Goal: Task Accomplishment & Management: Use online tool/utility

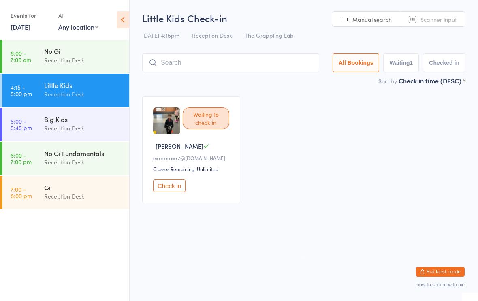
click at [227, 64] on input "search" at bounding box center [230, 62] width 177 height 19
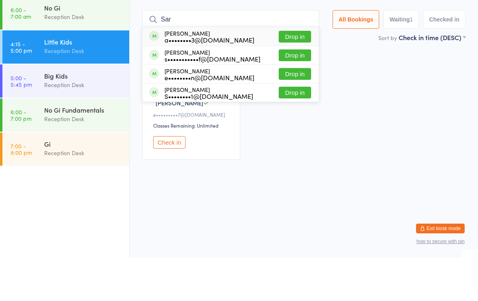
type input "Sar"
click at [295, 111] on button "Drop in" at bounding box center [294, 117] width 32 height 12
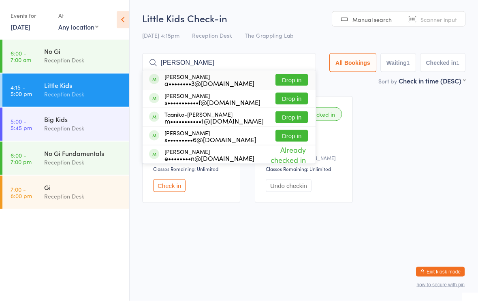
type input "[PERSON_NAME]"
click at [219, 85] on div "a••••••••3@[DOMAIN_NAME]" at bounding box center [209, 83] width 90 height 6
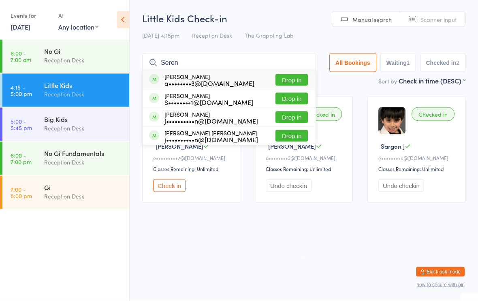
type input "Seren"
click at [226, 85] on div "a••••••••3@[DOMAIN_NAME]" at bounding box center [209, 83] width 90 height 6
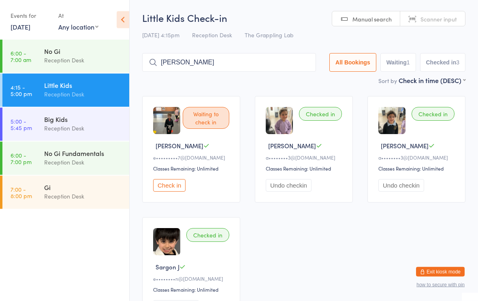
type input "[PERSON_NAME]"
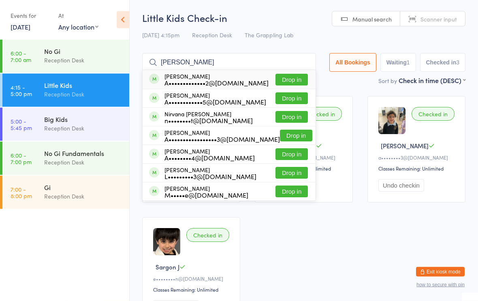
click at [219, 76] on div "[PERSON_NAME] A•••••••••••••2@[DOMAIN_NAME]" at bounding box center [216, 79] width 104 height 13
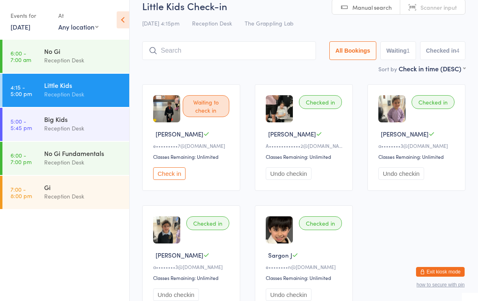
scroll to position [13, 0]
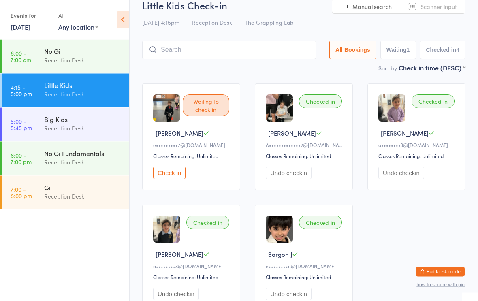
click at [46, 88] on div "Little Kids" at bounding box center [83, 85] width 78 height 9
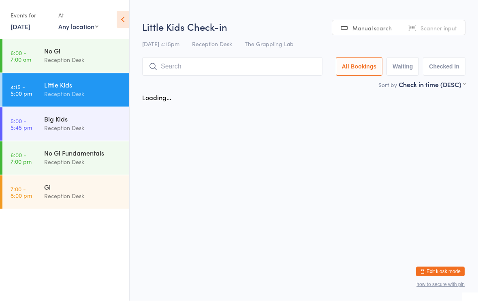
click at [179, 34] on div "Little Kids Check-in [DATE] 4:15pm Reception Desk The Grappling Lab Manual sear…" at bounding box center [303, 50] width 323 height 60
click at [169, 72] on input "search" at bounding box center [232, 66] width 180 height 19
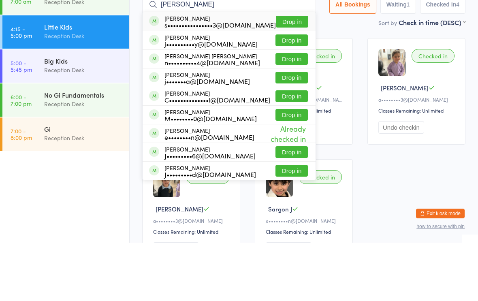
type input "[PERSON_NAME]"
click at [290, 111] on button "Drop in" at bounding box center [291, 117] width 32 height 12
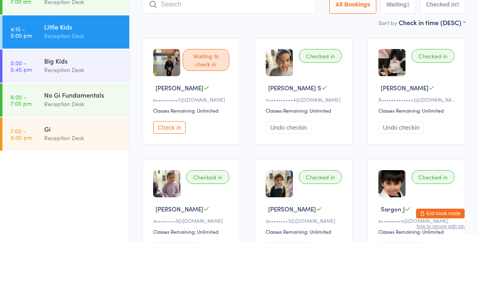
scroll to position [58, 0]
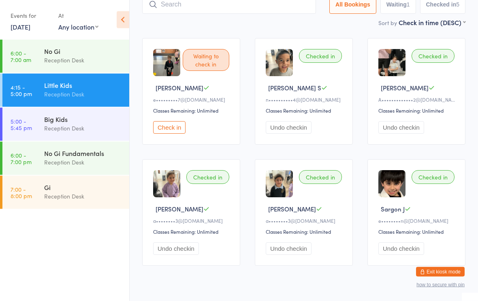
click at [279, 103] on div "n••••••••••4@[DOMAIN_NAME]" at bounding box center [304, 99] width 79 height 7
click at [179, 128] on button "Check in" at bounding box center [169, 127] width 32 height 13
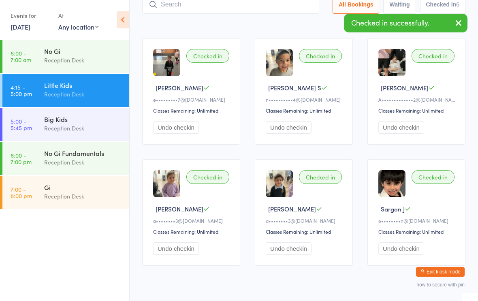
click at [79, 130] on div "Reception Desk" at bounding box center [83, 127] width 78 height 9
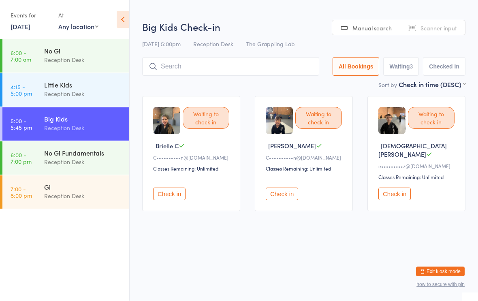
click at [395, 193] on button "Check in" at bounding box center [394, 194] width 32 height 13
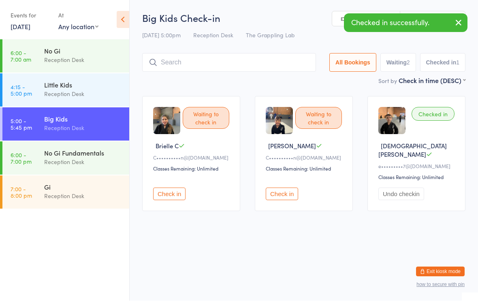
click at [87, 86] on div "Little Kids" at bounding box center [83, 85] width 78 height 9
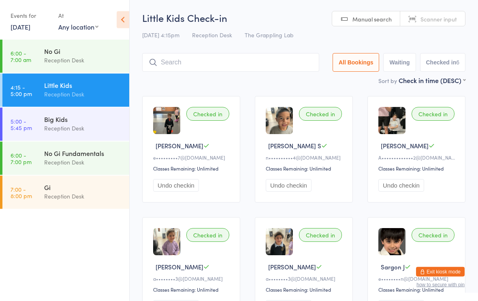
click at [241, 54] on input "search" at bounding box center [230, 62] width 177 height 19
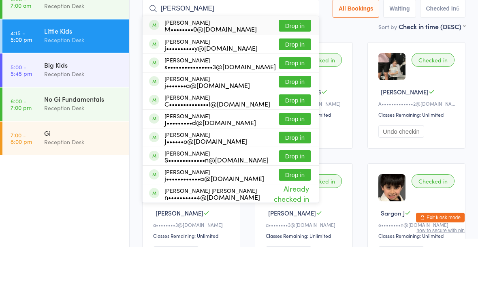
type input "[PERSON_NAME]"
click at [297, 74] on button "Drop in" at bounding box center [294, 80] width 32 height 12
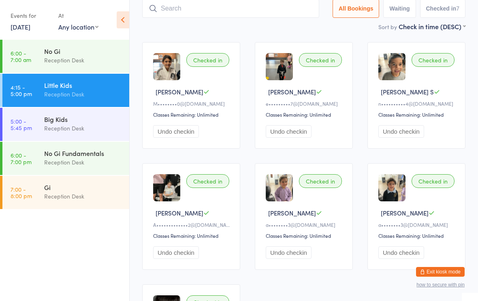
scroll to position [54, 0]
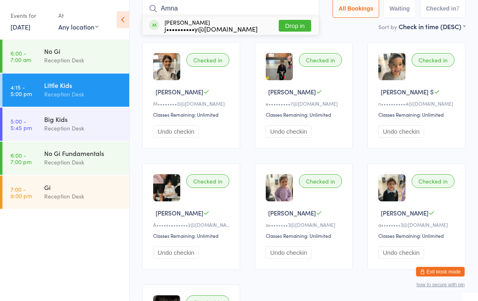
type input "Amna"
click at [294, 25] on button "Drop in" at bounding box center [294, 26] width 32 height 12
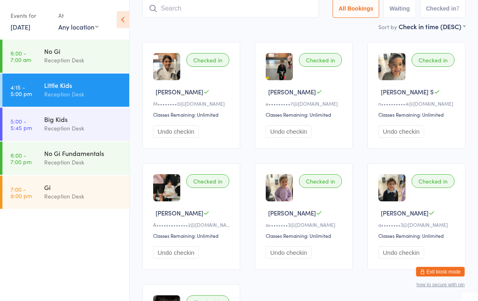
scroll to position [54, 0]
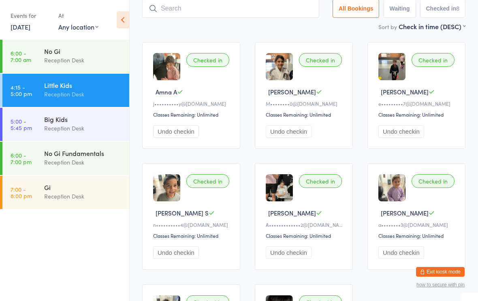
click at [246, 14] on input "search" at bounding box center [230, 8] width 177 height 19
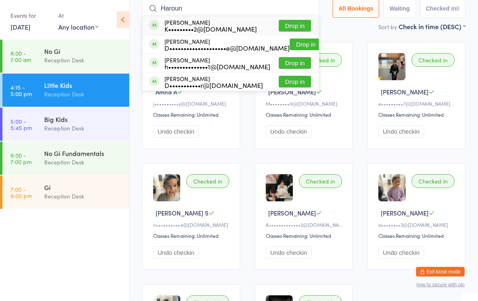
type input "Haroun"
click at [285, 23] on button "Drop in" at bounding box center [294, 26] width 32 height 12
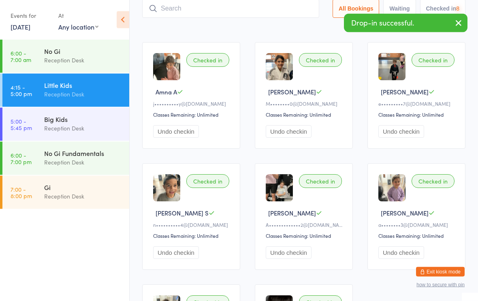
scroll to position [54, 0]
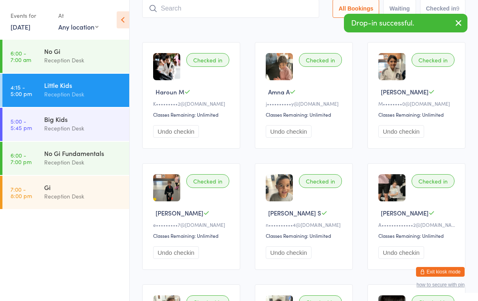
click at [91, 132] on div "Reception Desk" at bounding box center [83, 127] width 78 height 9
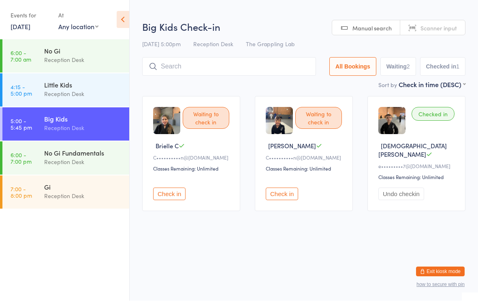
click at [261, 70] on input "search" at bounding box center [229, 66] width 174 height 19
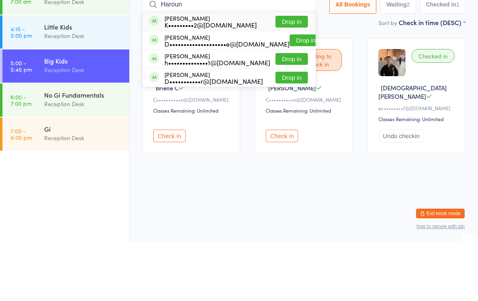
type input "Haroun"
click at [291, 74] on button "Drop in" at bounding box center [291, 80] width 32 height 12
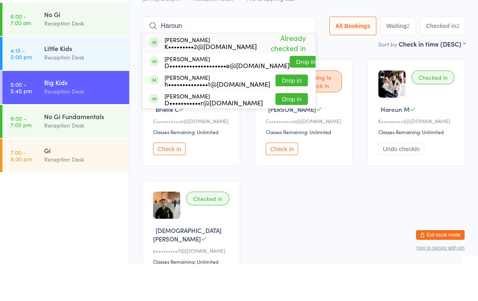
click at [327, 76] on div "Sort by Check in time (DESC) First name (ASC) First name (DESC) Last name (ASC)…" at bounding box center [303, 80] width 323 height 9
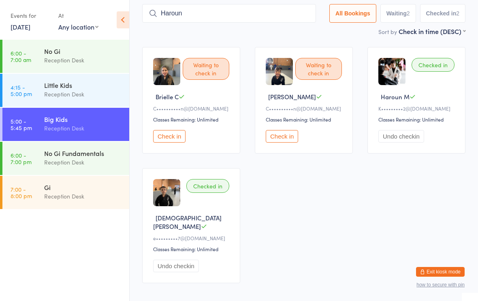
scroll to position [50, 0]
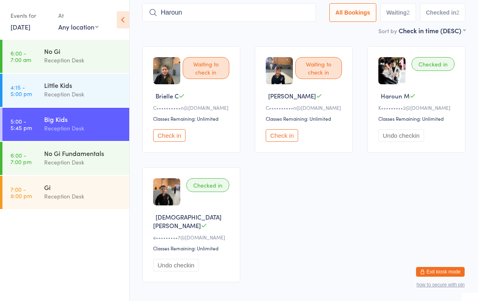
click at [251, 10] on input "Haroun" at bounding box center [229, 12] width 174 height 19
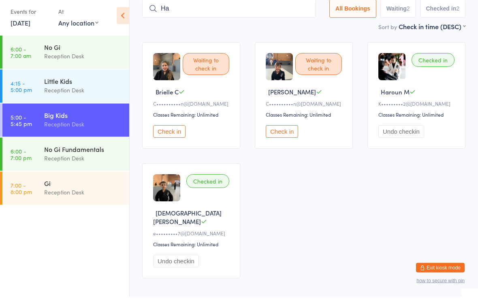
type input "H"
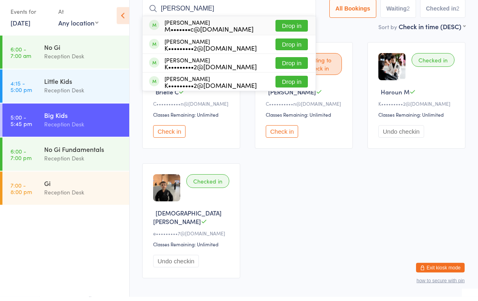
type input "[PERSON_NAME]"
click at [223, 30] on div "M•••••••c@[DOMAIN_NAME]" at bounding box center [208, 33] width 89 height 6
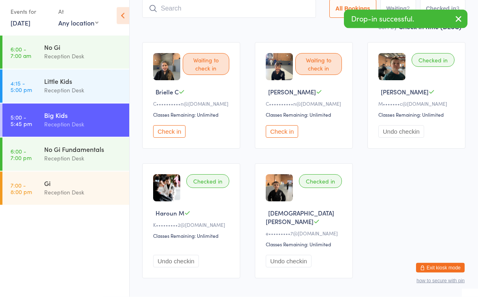
click at [452, 106] on div "M•••••••c@[DOMAIN_NAME]" at bounding box center [417, 107] width 79 height 7
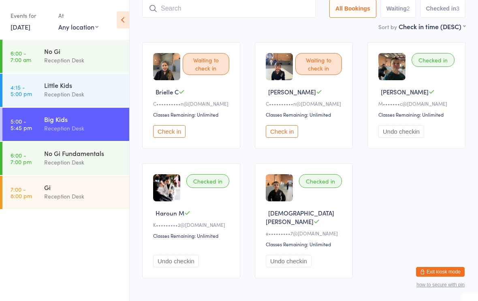
click at [319, 62] on div "Waiting to check in" at bounding box center [318, 64] width 47 height 22
click at [287, 132] on button "Check in" at bounding box center [281, 131] width 32 height 13
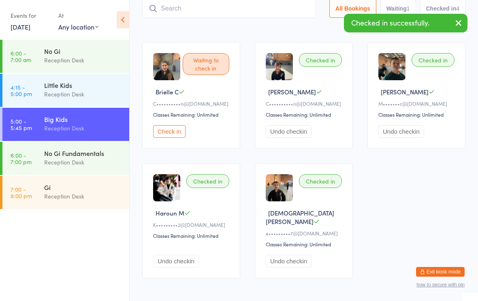
click at [176, 136] on button "Check in" at bounding box center [169, 131] width 32 height 13
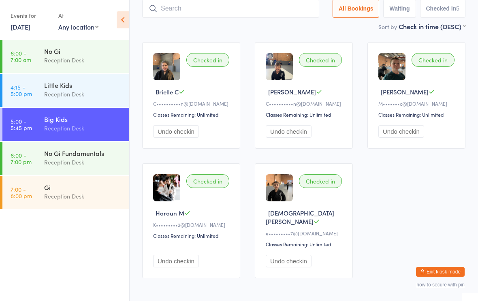
click at [236, 10] on input "search" at bounding box center [230, 8] width 177 height 19
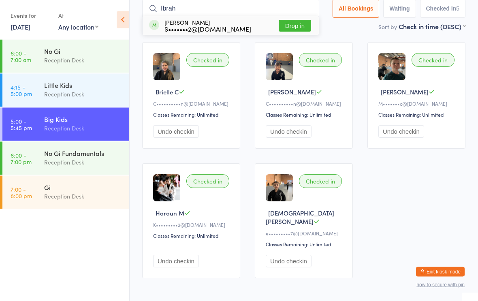
type input "Ibrah"
click at [297, 23] on button "Drop in" at bounding box center [294, 26] width 32 height 12
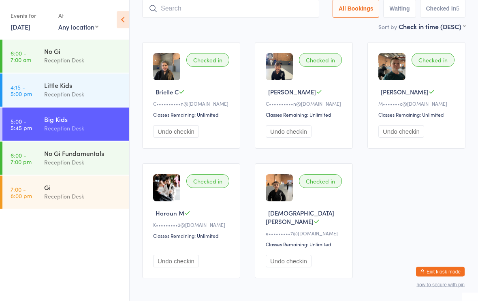
scroll to position [54, 0]
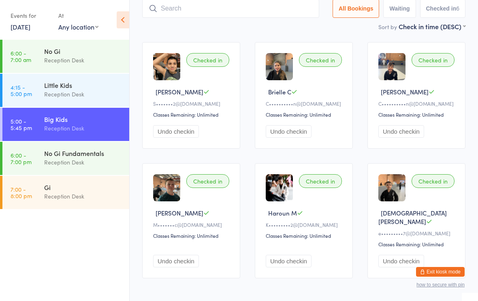
click at [50, 214] on ul "6:00 - 7:00 am No Gi Reception Desk 4:15 - 5:00 pm Little Kids Reception Desk 5…" at bounding box center [64, 170] width 129 height 261
click at [61, 185] on div "Gi" at bounding box center [83, 187] width 78 height 9
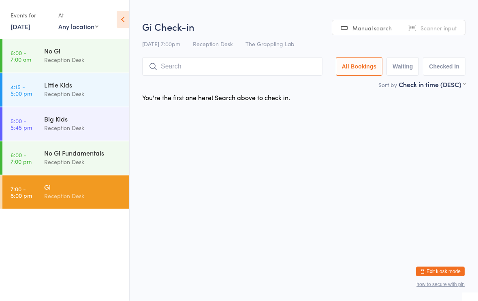
click at [40, 126] on link "5:00 - 5:45 pm Big Kids Reception Desk" at bounding box center [65, 124] width 127 height 33
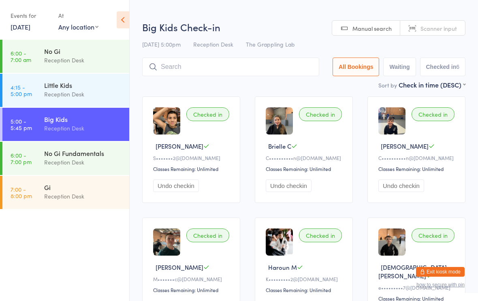
click at [53, 202] on div "Gi Reception Desk" at bounding box center [86, 192] width 85 height 32
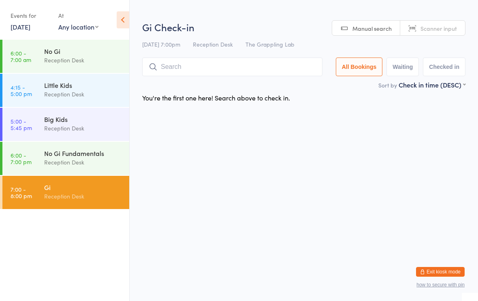
click at [55, 123] on div "Big Kids" at bounding box center [83, 119] width 78 height 9
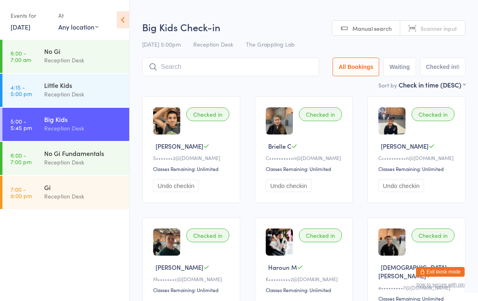
click at [173, 76] on input "search" at bounding box center [230, 66] width 177 height 19
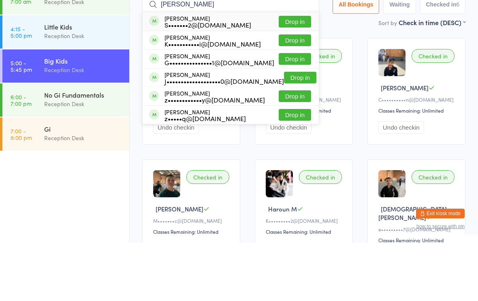
type input "[PERSON_NAME]"
click at [163, 73] on div "[PERSON_NAME] S•••••••2@[DOMAIN_NAME]" at bounding box center [200, 79] width 102 height 13
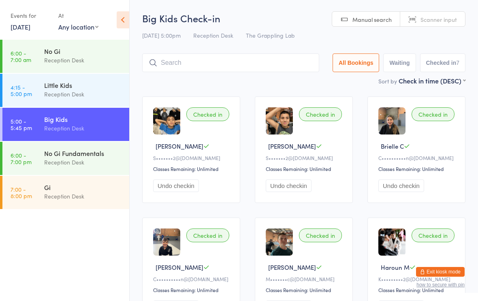
click at [220, 67] on input "search" at bounding box center [230, 62] width 177 height 19
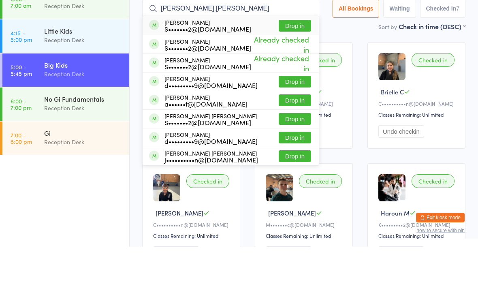
type input "[PERSON_NAME].[PERSON_NAME]"
click at [290, 74] on button "Drop in" at bounding box center [294, 80] width 32 height 12
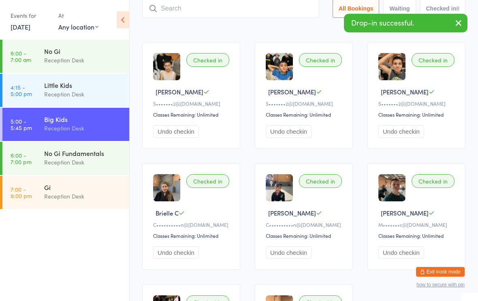
click at [250, 9] on input "search" at bounding box center [230, 8] width 177 height 19
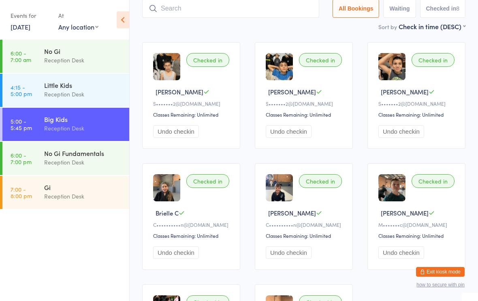
scroll to position [54, 0]
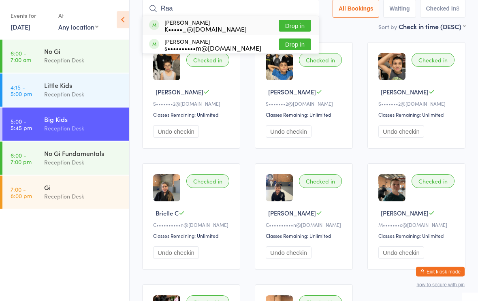
type input "Raa"
click at [288, 23] on button "Drop in" at bounding box center [294, 26] width 32 height 12
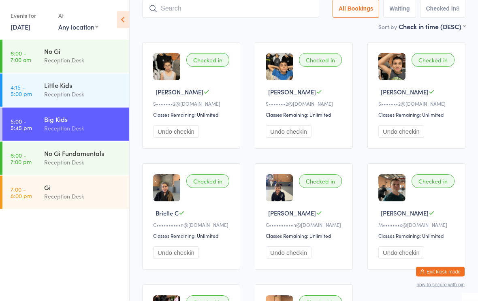
scroll to position [54, 0]
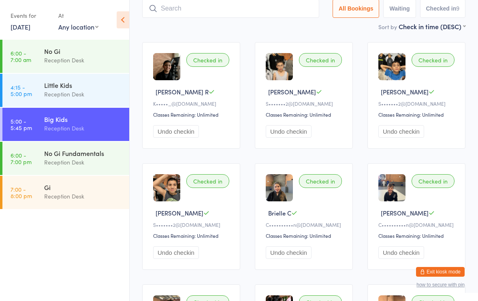
click at [234, 8] on input "search" at bounding box center [230, 8] width 177 height 19
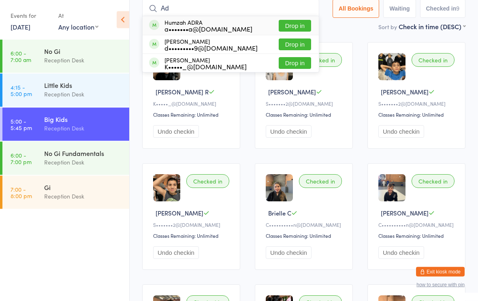
type input "Ad"
click at [291, 64] on button "Drop in" at bounding box center [294, 63] width 32 height 12
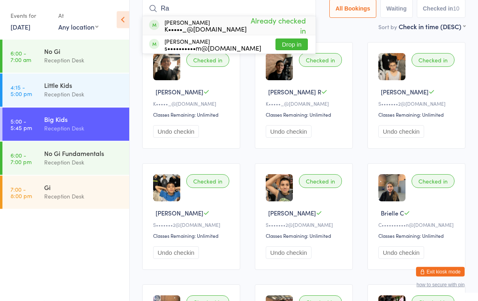
type input "R"
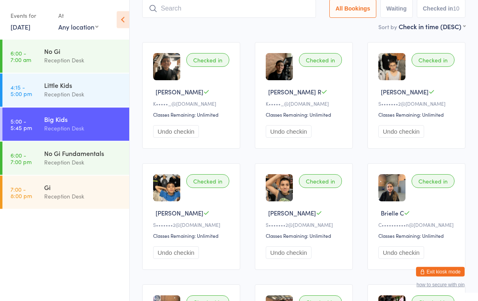
click at [333, 31] on div "Sort by Check in time (DESC) First name (ASC) First name (DESC) Last name (ASC)…" at bounding box center [303, 26] width 323 height 9
click at [257, 9] on input "search" at bounding box center [229, 9] width 174 height 19
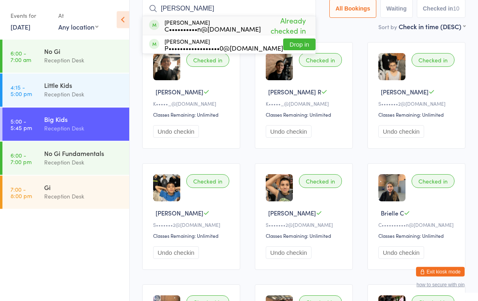
type input "[PERSON_NAME]"
click at [350, 36] on main "Big Kids Check-in [DATE] 5:00pm Reception Desk The Grappling Lab Manual search …" at bounding box center [303, 243] width 323 height 570
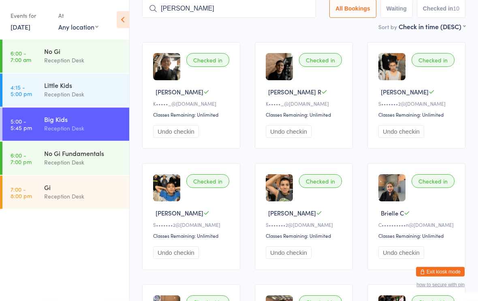
click at [49, 154] on div "No Gi Fundamentals" at bounding box center [83, 153] width 78 height 9
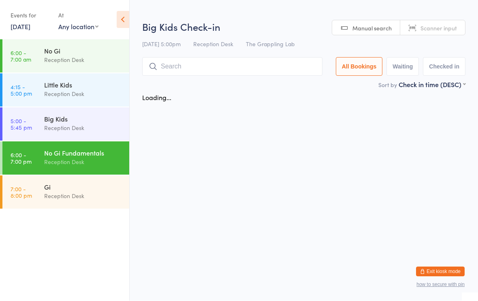
scroll to position [0, 0]
click at [286, 59] on input "search" at bounding box center [232, 66] width 180 height 19
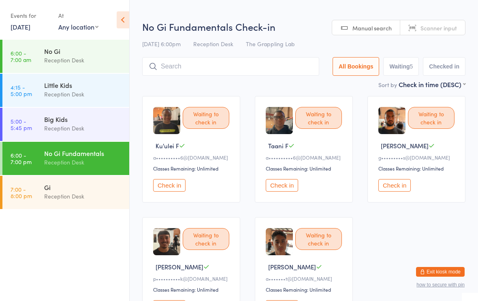
scroll to position [0, 0]
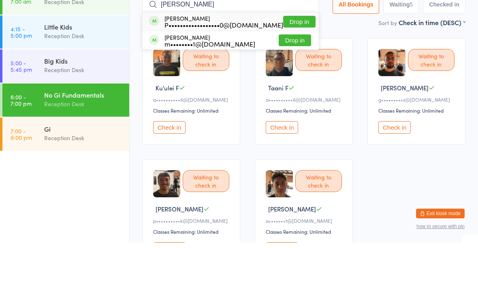
type input "[PERSON_NAME]"
click at [289, 74] on button "Drop in" at bounding box center [299, 80] width 32 height 12
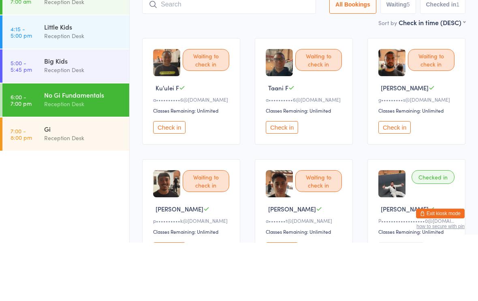
click at [66, 123] on div "Reception Desk" at bounding box center [83, 127] width 78 height 9
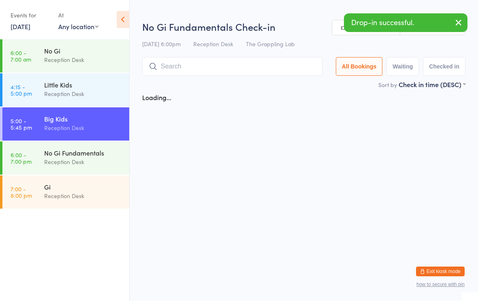
scroll to position [0, 0]
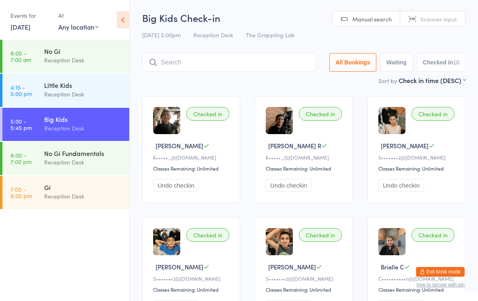
click at [251, 65] on input "search" at bounding box center [229, 62] width 174 height 19
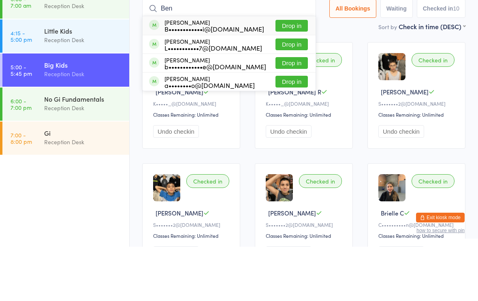
type input "Ben"
click at [291, 130] on button "Drop in" at bounding box center [291, 136] width 32 height 12
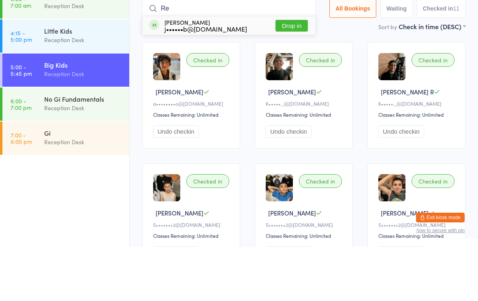
type input "Re"
click at [282, 74] on button "Drop in" at bounding box center [291, 80] width 32 height 12
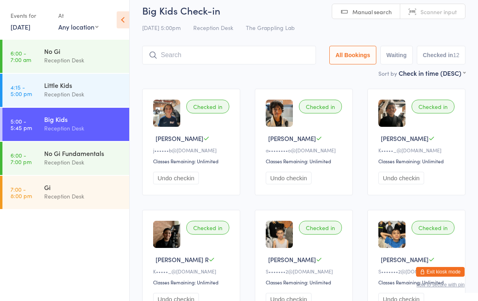
click at [225, 61] on input "search" at bounding box center [229, 55] width 174 height 19
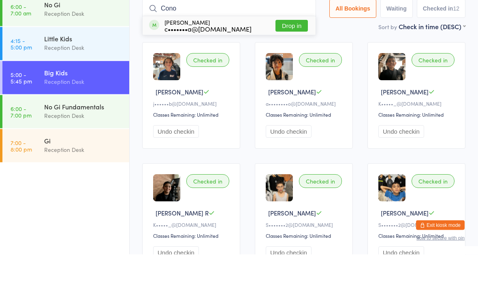
type input "Conor"
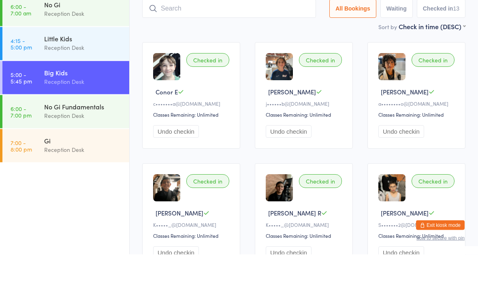
scroll to position [54, 0]
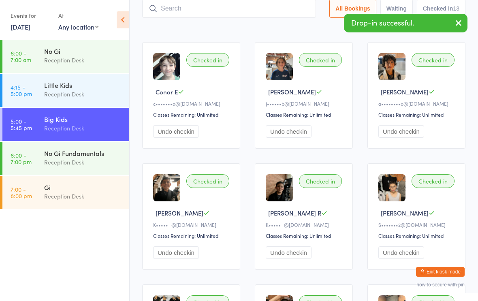
click at [93, 121] on div "Big Kids" at bounding box center [83, 119] width 78 height 9
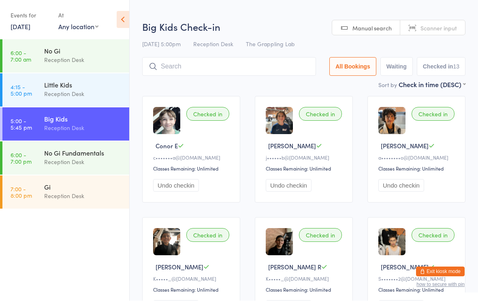
scroll to position [0, 0]
click at [275, 75] on input "search" at bounding box center [229, 66] width 174 height 19
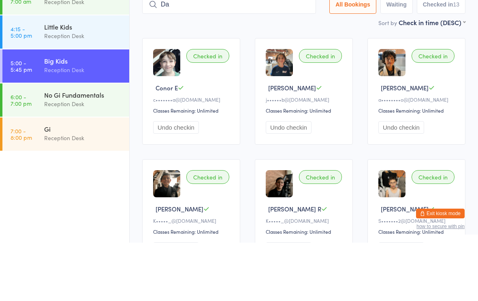
type input "D"
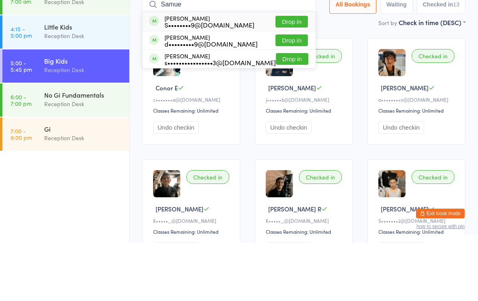
type input "Samue"
click at [288, 74] on button "Drop in" at bounding box center [291, 80] width 32 height 12
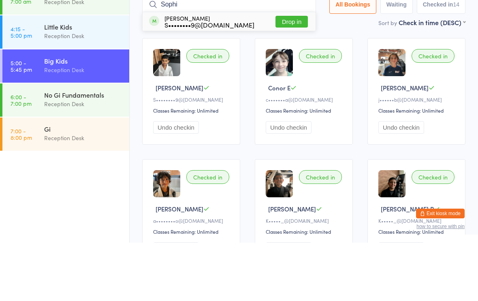
type input "[PERSON_NAME]"
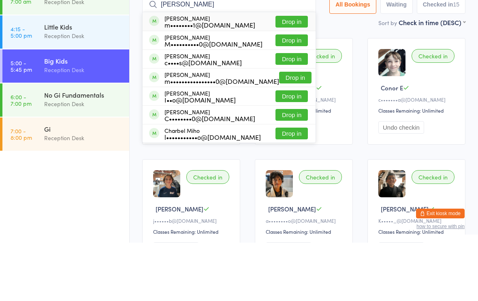
type input "[PERSON_NAME]"
click at [289, 167] on button "Drop in" at bounding box center [291, 173] width 32 height 12
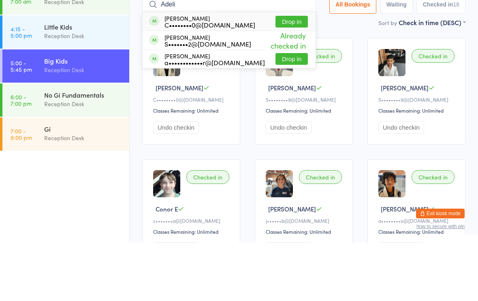
type input "Adeli"
click at [196, 80] on div "C••••••••0@[DOMAIN_NAME]" at bounding box center [209, 83] width 91 height 6
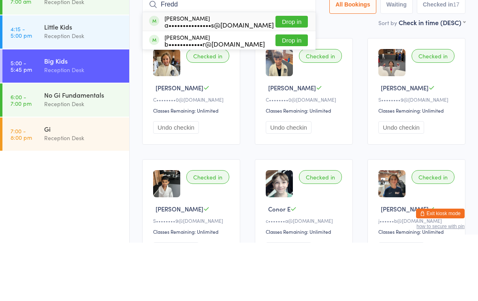
type input "Fredd"
click at [288, 74] on button "Drop in" at bounding box center [291, 80] width 32 height 12
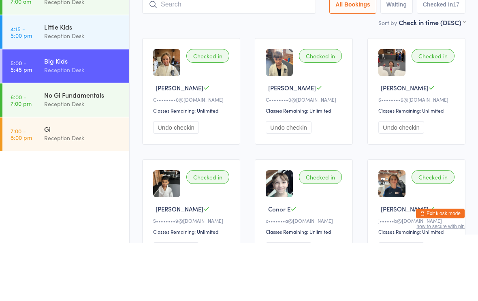
scroll to position [58, 0]
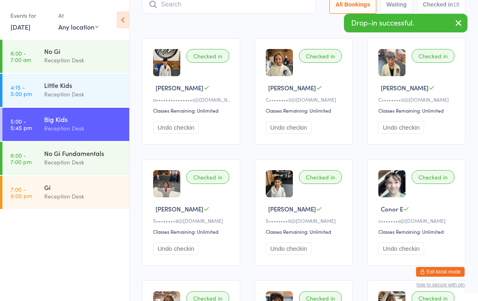
click at [214, 11] on input "search" at bounding box center [229, 4] width 174 height 19
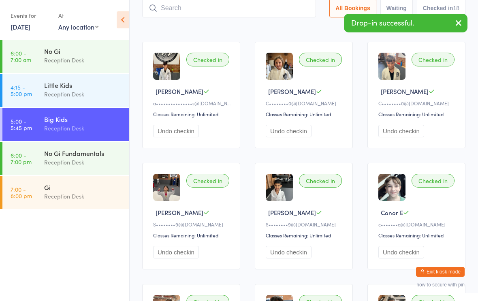
scroll to position [54, 0]
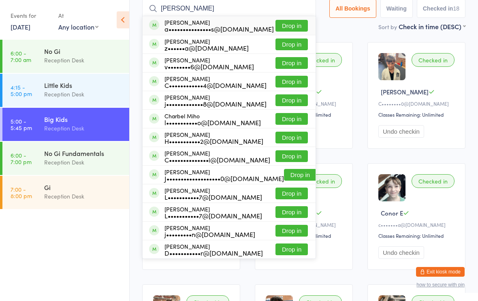
type input "[PERSON_NAME]"
click at [291, 25] on button "Drop in" at bounding box center [291, 26] width 32 height 12
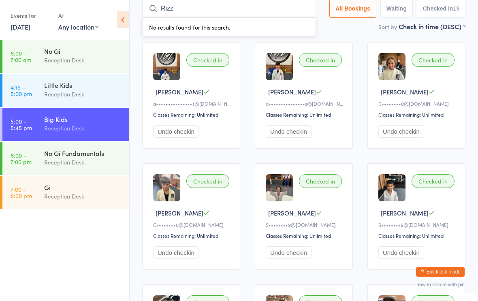
click at [231, 100] on div "Checked in [PERSON_NAME] R a•••••••••••••••s@[DOMAIN_NAME] Classes Remaining: U…" at bounding box center [191, 95] width 98 height 106
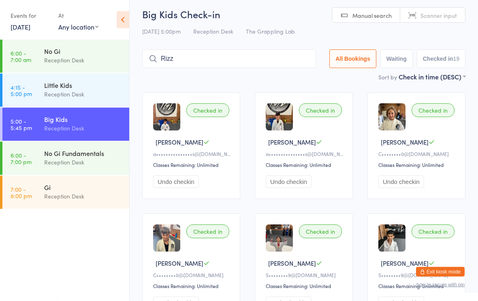
scroll to position [0, 0]
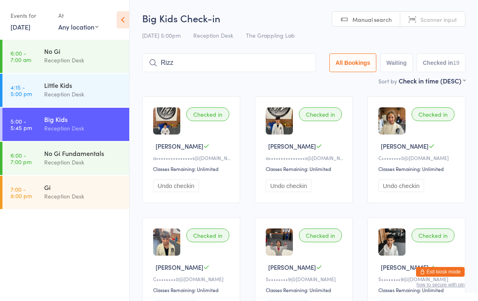
click at [242, 65] on input "Rizz" at bounding box center [229, 62] width 174 height 19
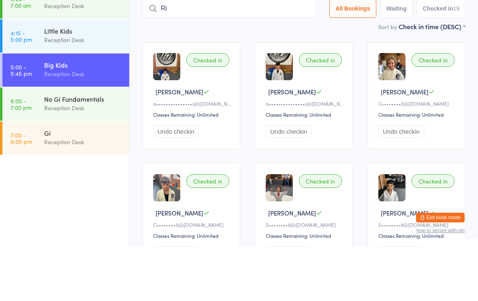
type input "R"
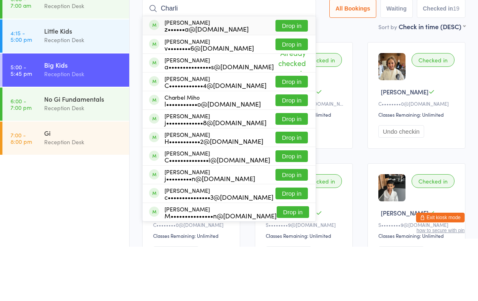
type input "Charli"
click at [285, 93] on button "Drop in" at bounding box center [291, 99] width 32 height 12
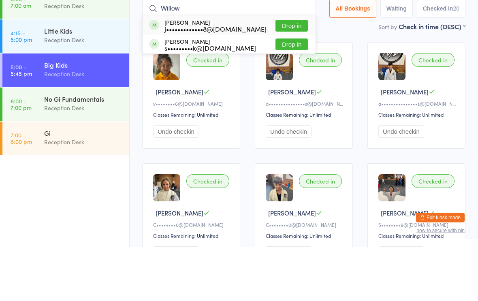
type input "Willow"
click at [289, 74] on button "Drop in" at bounding box center [291, 80] width 32 height 12
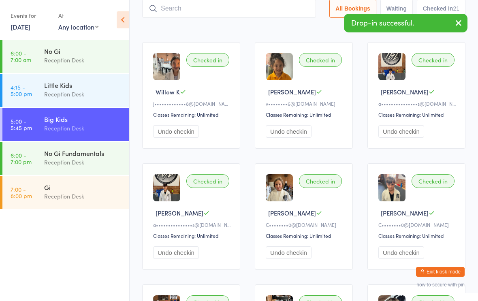
click at [237, 17] on input "search" at bounding box center [229, 8] width 174 height 19
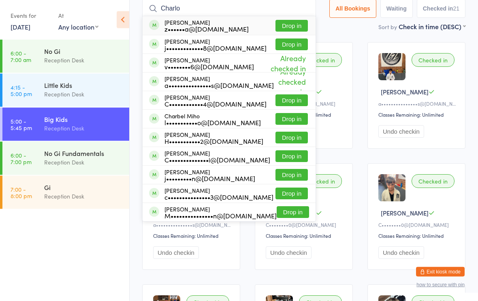
type input "Charlo"
click at [291, 51] on button "Drop in" at bounding box center [291, 45] width 32 height 12
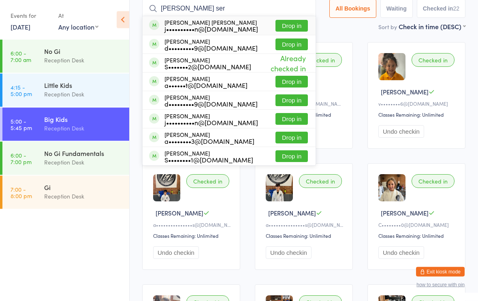
type input "[PERSON_NAME] ser"
click at [289, 28] on button "Drop in" at bounding box center [291, 26] width 32 height 12
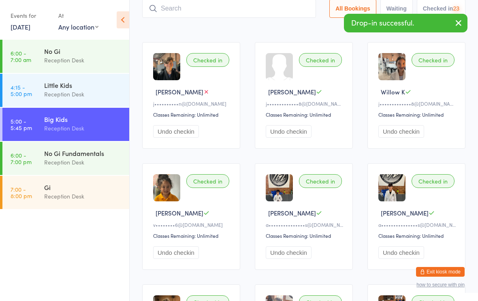
click at [246, 9] on input "search" at bounding box center [229, 8] width 174 height 19
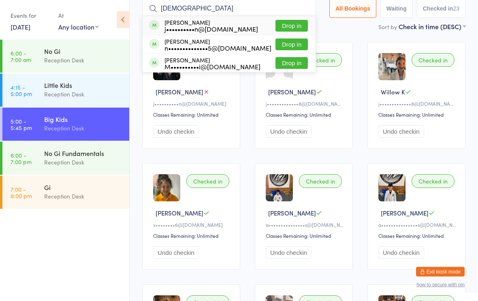
type input "[DEMOGRAPHIC_DATA]"
click at [294, 28] on button "Drop in" at bounding box center [291, 26] width 32 height 12
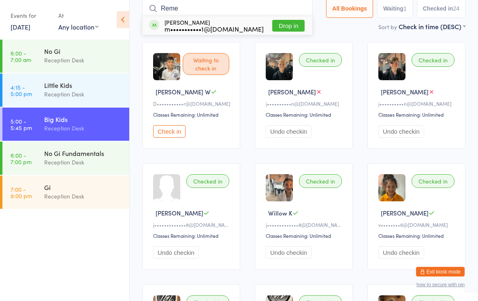
type input "Reme"
click at [282, 23] on button "Drop in" at bounding box center [288, 26] width 32 height 12
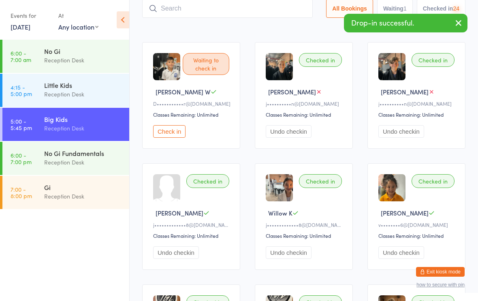
click at [272, 5] on input "search" at bounding box center [227, 8] width 170 height 19
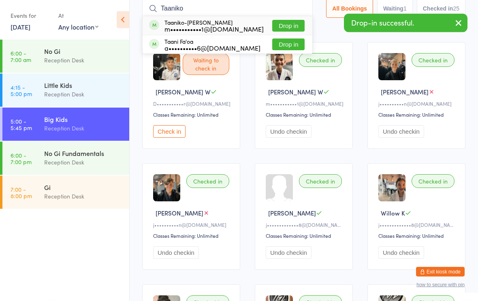
type input "Taaniko"
click at [281, 24] on button "Drop in" at bounding box center [288, 26] width 32 height 12
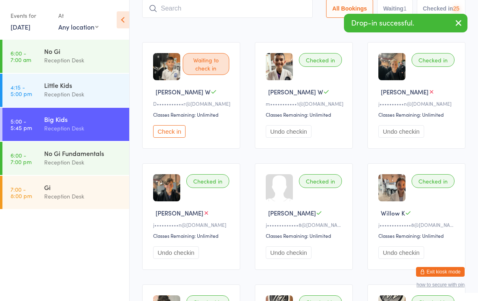
click at [263, 5] on input "search" at bounding box center [227, 8] width 170 height 19
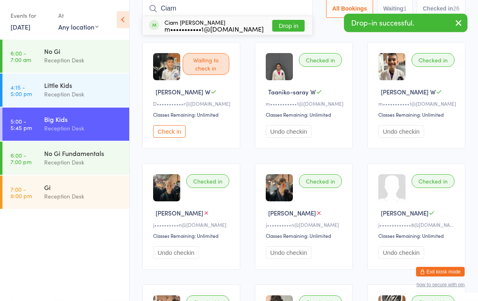
type input "Ciarn"
click at [287, 24] on button "Drop in" at bounding box center [288, 26] width 32 height 12
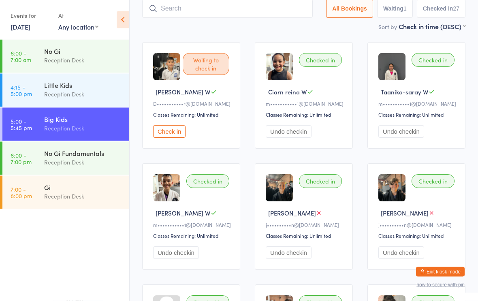
scroll to position [54, 0]
click at [172, 12] on input "search" at bounding box center [227, 8] width 170 height 19
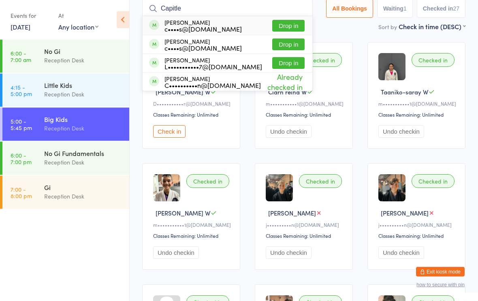
type input "Capitle"
click at [284, 45] on button "Drop in" at bounding box center [288, 45] width 32 height 12
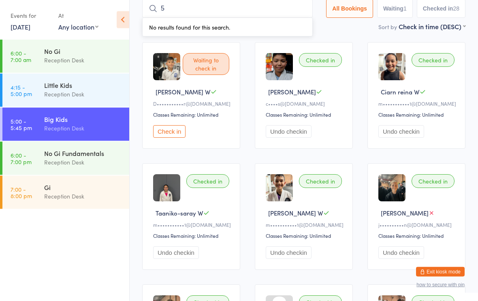
type input "5"
click at [79, 153] on div "No Gi Fundamentals" at bounding box center [83, 153] width 78 height 9
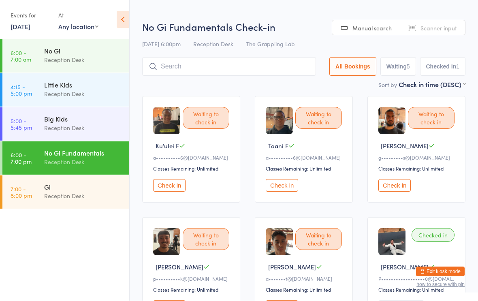
scroll to position [0, 0]
click at [198, 66] on input "search" at bounding box center [229, 66] width 174 height 19
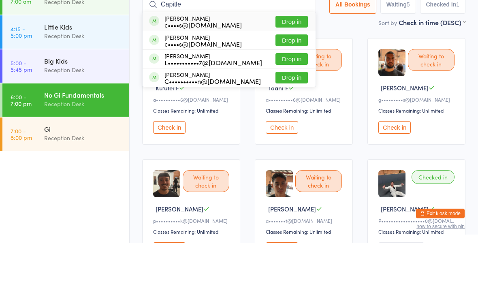
type input "Capitle"
click at [288, 74] on button "Drop in" at bounding box center [291, 80] width 32 height 12
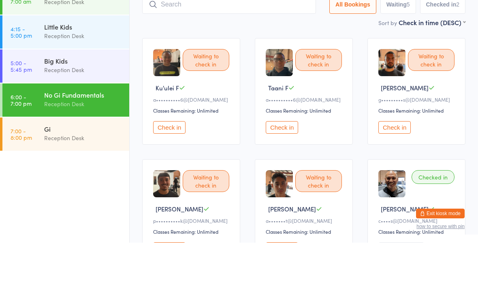
scroll to position [58, 0]
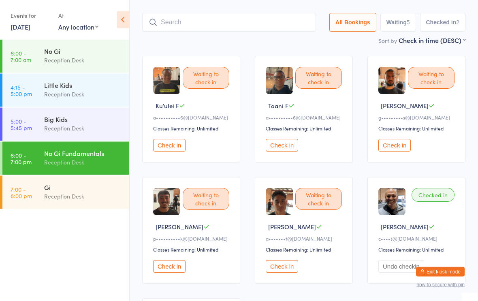
click at [253, 26] on input "search" at bounding box center [229, 22] width 174 height 19
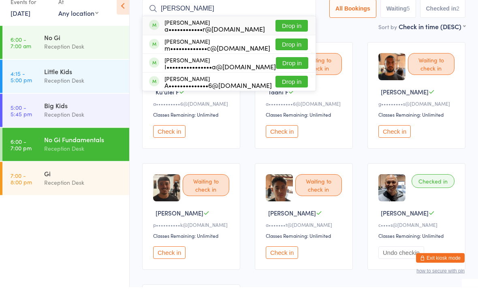
type input "[PERSON_NAME]"
click at [217, 40] on div "a••••••••••••r@[DOMAIN_NAME]" at bounding box center [214, 43] width 100 height 6
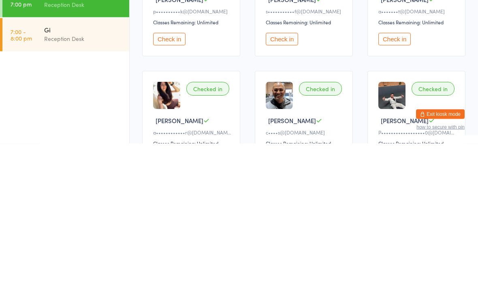
scroll to position [123, 0]
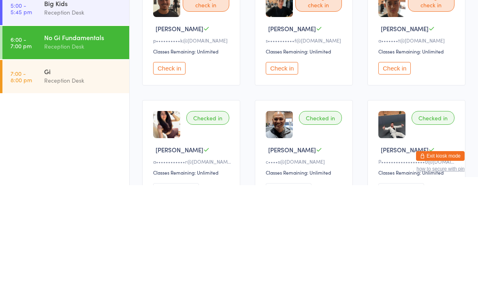
click at [115, 123] on ul "6:00 - 7:00 am No Gi Reception Desk 4:15 - 5:00 pm Little Kids Reception Desk 5…" at bounding box center [64, 170] width 129 height 261
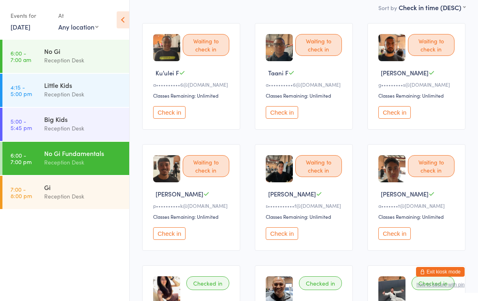
scroll to position [0, 0]
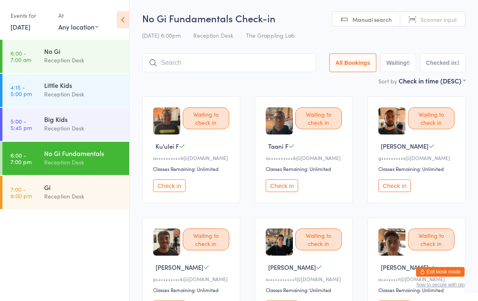
click at [193, 62] on input "search" at bounding box center [229, 62] width 174 height 19
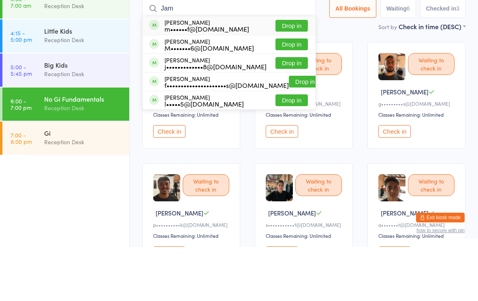
type input "Jam"
click at [280, 111] on button "Drop in" at bounding box center [291, 117] width 32 height 12
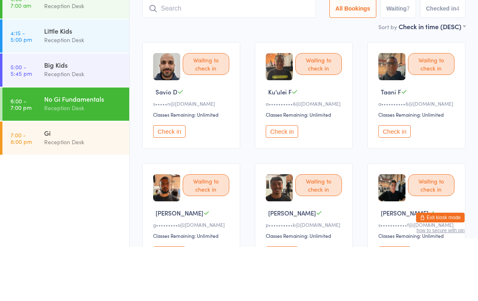
scroll to position [54, 0]
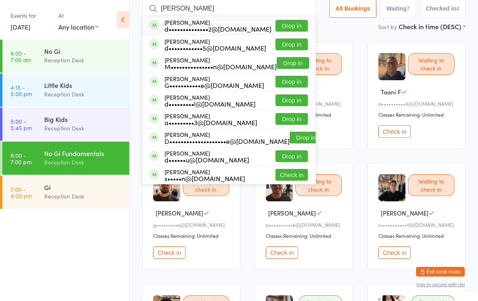
type input "[PERSON_NAME]"
click at [277, 30] on button "Drop in" at bounding box center [291, 26] width 32 height 12
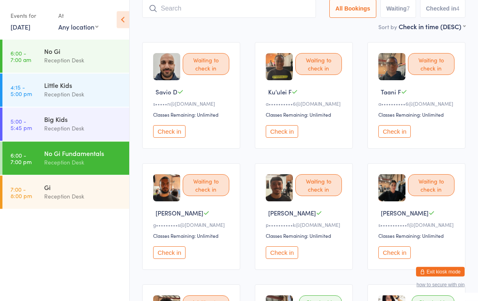
scroll to position [54, 0]
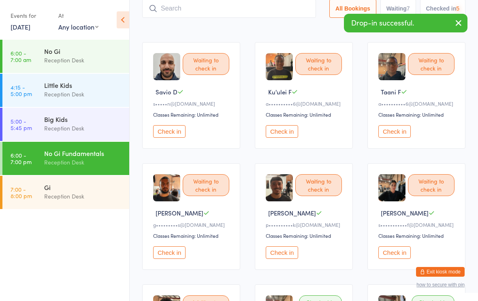
click at [169, 138] on button "Check in" at bounding box center [169, 131] width 32 height 13
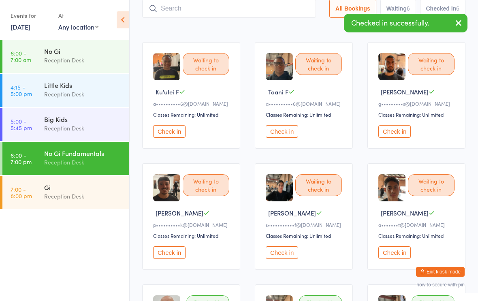
click at [87, 132] on div "Reception Desk" at bounding box center [83, 127] width 78 height 9
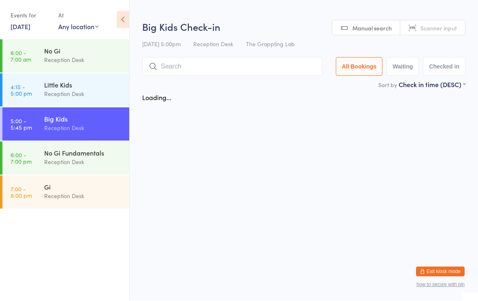
click at [217, 74] on input "search" at bounding box center [232, 66] width 180 height 19
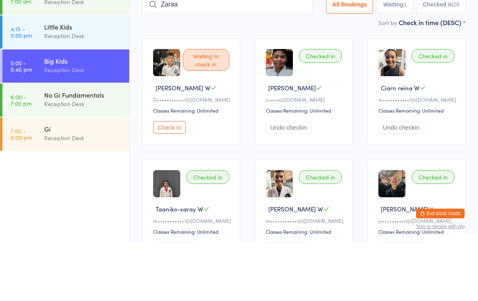
type input "Zaraah"
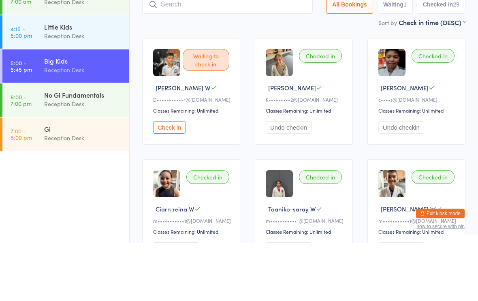
click at [85, 81] on div "Little Kids" at bounding box center [83, 85] width 78 height 9
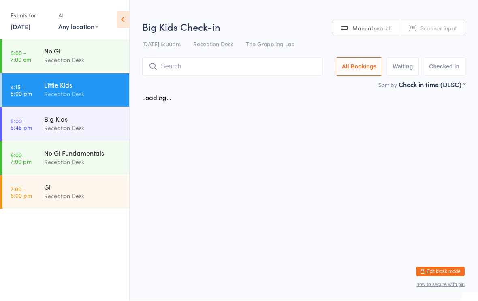
click at [72, 124] on div "Reception Desk" at bounding box center [83, 127] width 78 height 9
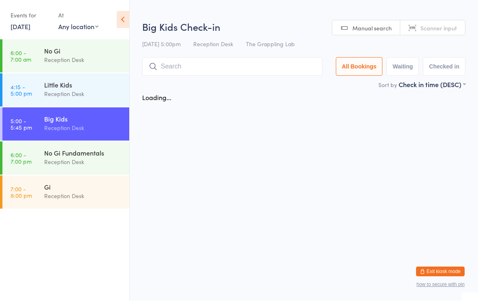
scroll to position [0, 0]
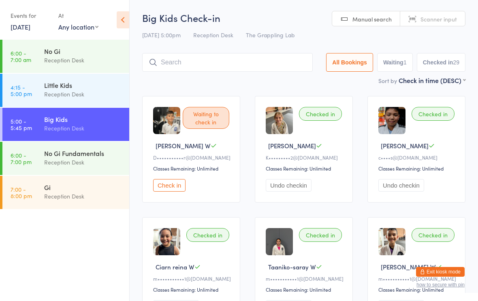
click at [282, 65] on input "search" at bounding box center [227, 62] width 170 height 19
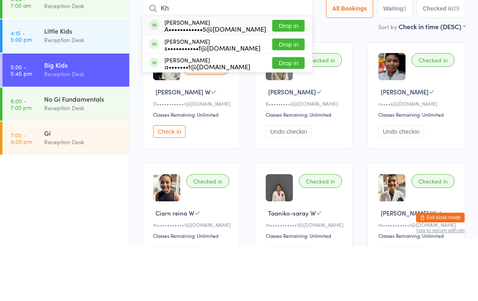
type input "K"
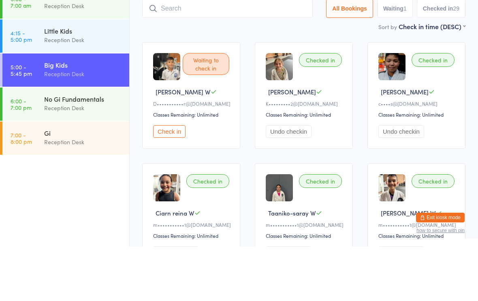
click at [110, 149] on div "No Gi Fundamentals" at bounding box center [83, 153] width 78 height 9
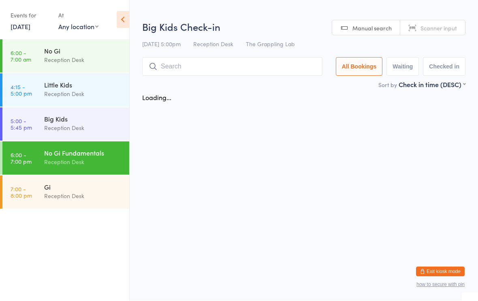
scroll to position [0, 0]
click at [272, 70] on input "search" at bounding box center [232, 66] width 180 height 19
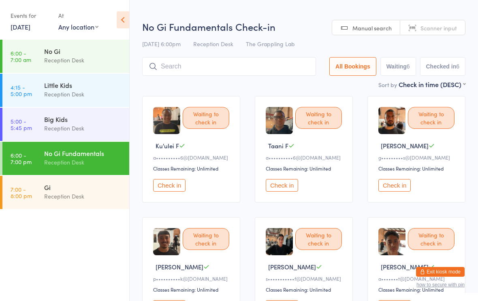
scroll to position [0, 0]
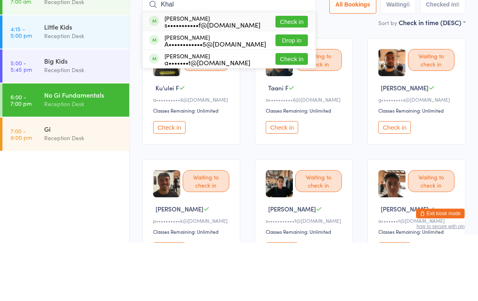
type input "Khal"
click at [291, 74] on button "Check in" at bounding box center [291, 80] width 32 height 12
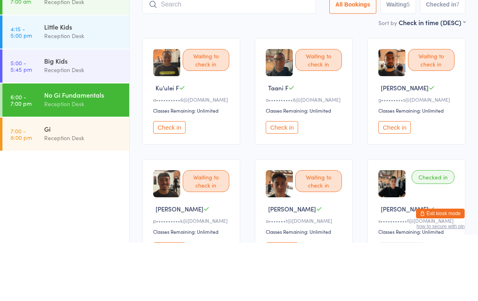
click at [60, 157] on div "Reception Desk" at bounding box center [83, 161] width 78 height 9
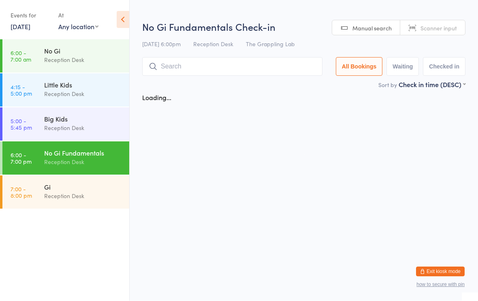
scroll to position [0, 0]
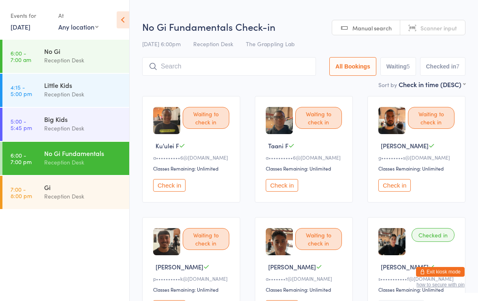
click at [171, 69] on input "search" at bounding box center [229, 66] width 174 height 19
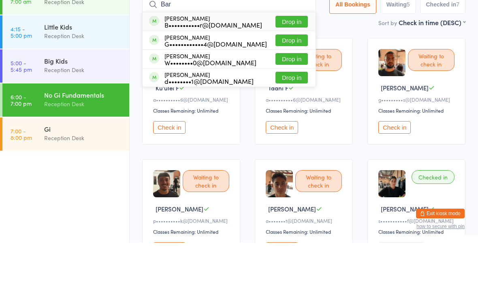
type input "Bar"
click at [280, 74] on button "Drop in" at bounding box center [291, 80] width 32 height 12
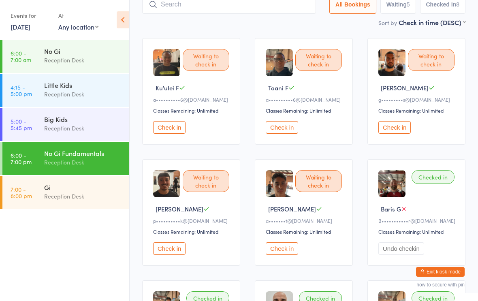
click at [234, 5] on input "search" at bounding box center [229, 4] width 174 height 19
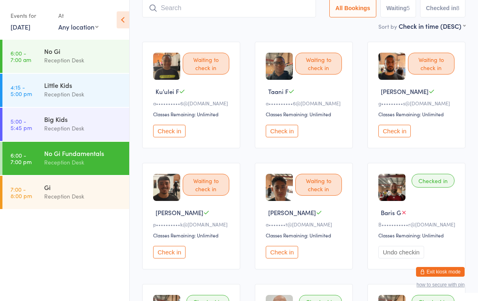
scroll to position [54, 0]
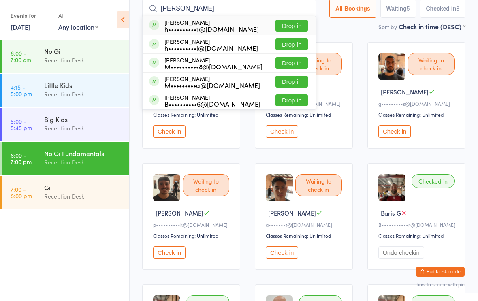
type input "[PERSON_NAME]"
click at [284, 44] on button "Drop in" at bounding box center [291, 44] width 32 height 12
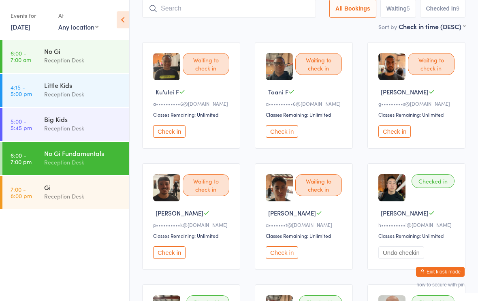
click at [207, 8] on input "search" at bounding box center [229, 8] width 174 height 19
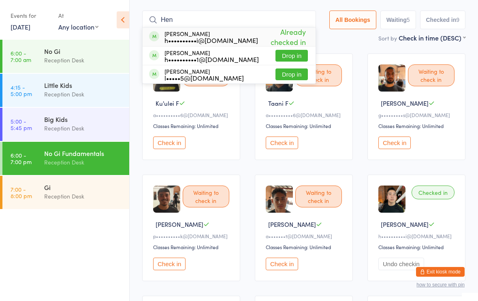
scroll to position [39, 0]
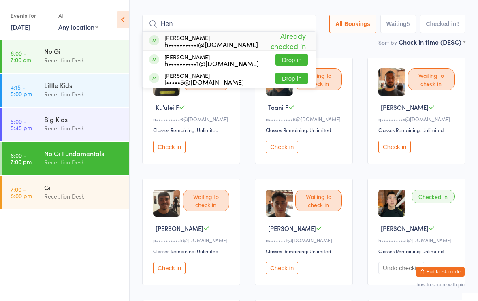
type input "Hen"
click at [287, 60] on button "Drop in" at bounding box center [291, 60] width 32 height 12
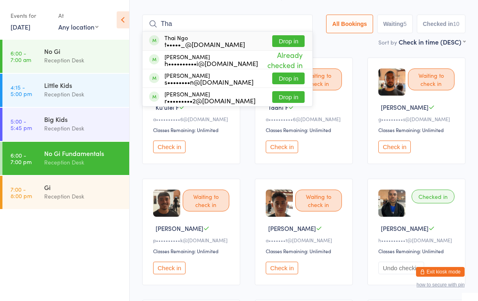
type input "Tha"
click at [285, 40] on button "Drop in" at bounding box center [288, 41] width 32 height 12
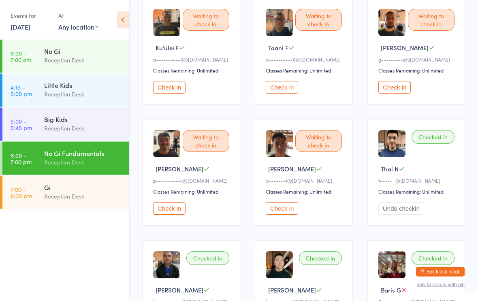
scroll to position [112, 0]
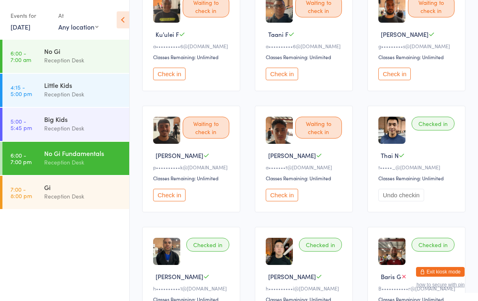
click at [180, 201] on button "Check in" at bounding box center [169, 195] width 32 height 13
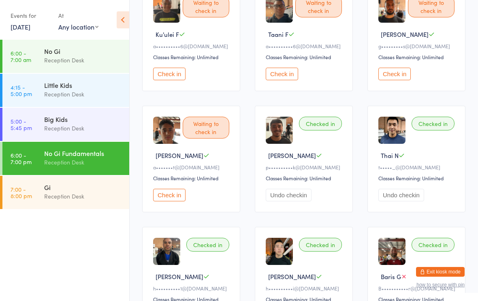
click at [45, 121] on div "Big Kids" at bounding box center [83, 119] width 78 height 9
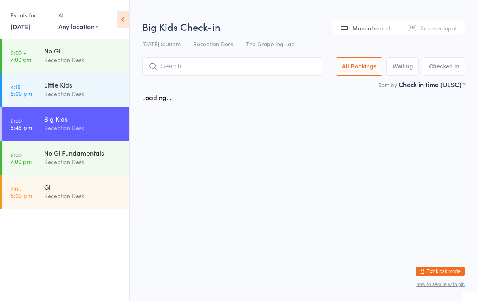
scroll to position [0, 0]
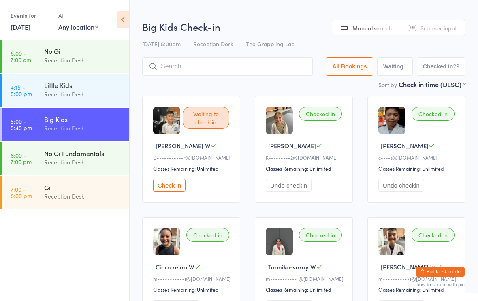
click at [200, 74] on input "search" at bounding box center [227, 66] width 170 height 19
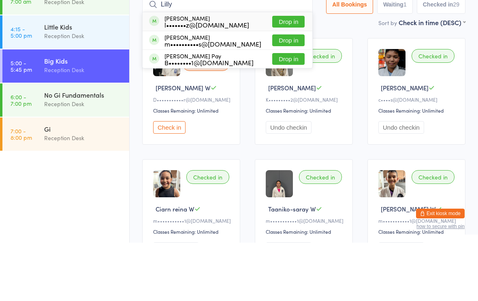
type input "Lilly"
click at [193, 80] on div "l•••••••z@[DOMAIN_NAME]" at bounding box center [206, 83] width 85 height 6
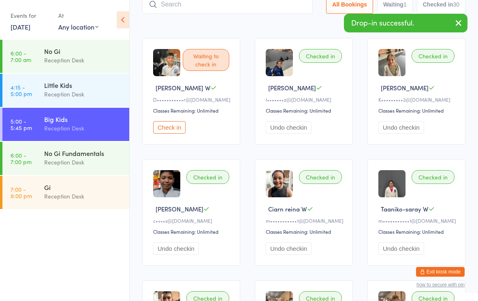
click at [227, 1] on input "search" at bounding box center [227, 4] width 170 height 19
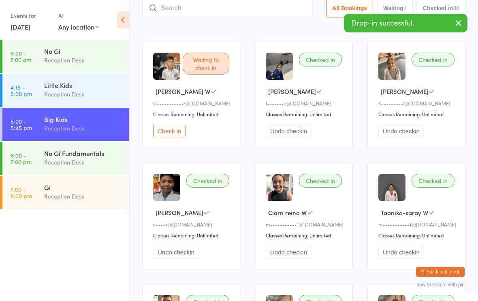
scroll to position [54, 0]
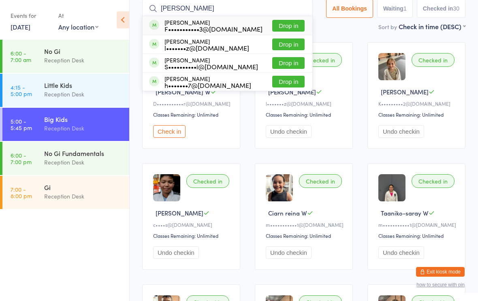
type input "[PERSON_NAME]"
click at [272, 50] on button "Drop in" at bounding box center [288, 44] width 32 height 12
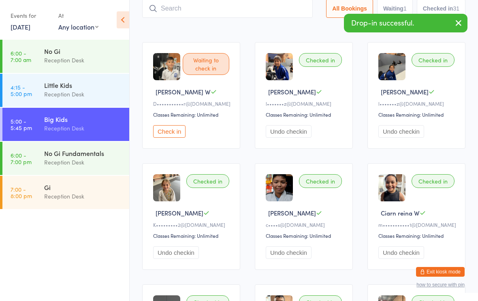
click at [59, 147] on div "No Gi Fundamentals Reception Desk" at bounding box center [86, 158] width 85 height 32
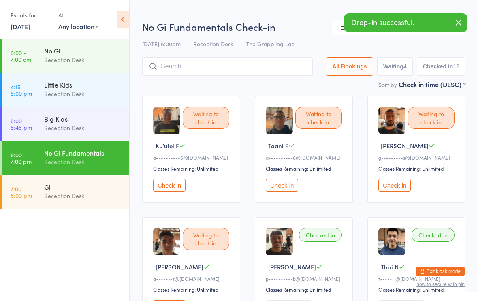
scroll to position [0, 0]
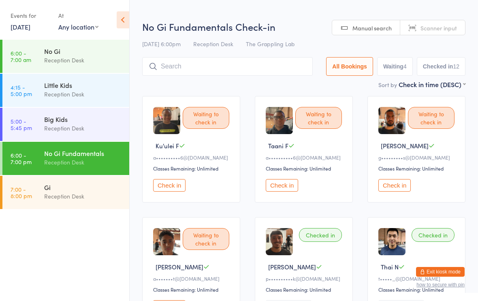
click at [274, 70] on input "search" at bounding box center [227, 66] width 170 height 19
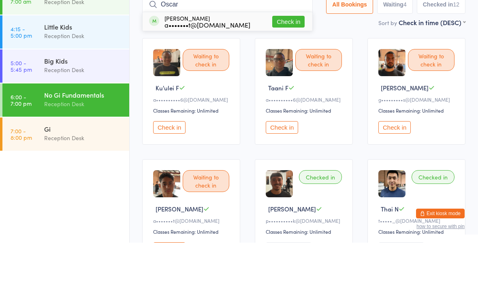
type input "Oscar"
click at [286, 74] on button "Check in" at bounding box center [288, 80] width 32 height 12
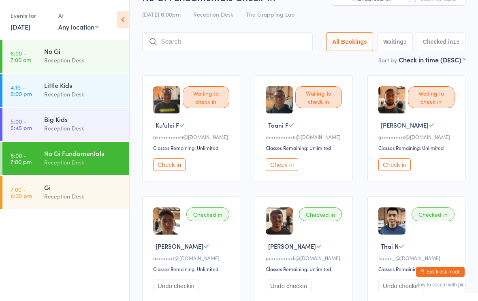
scroll to position [22, 0]
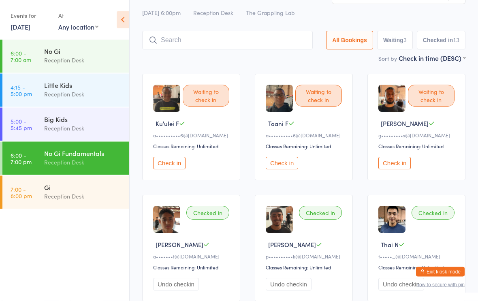
click at [196, 39] on input "search" at bounding box center [227, 40] width 170 height 19
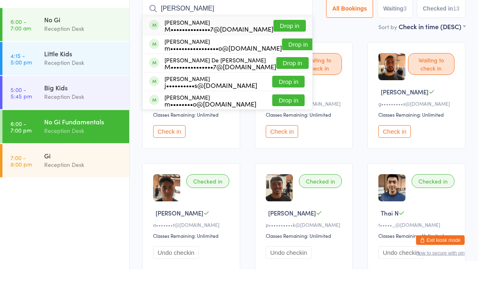
type input "[PERSON_NAME]"
click at [282, 70] on button "Drop in" at bounding box center [298, 76] width 32 height 12
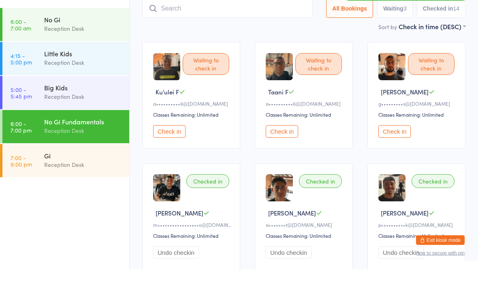
scroll to position [54, 0]
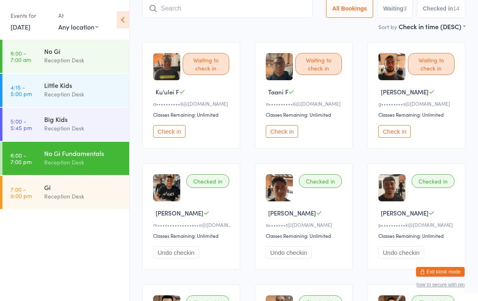
click at [386, 133] on button "Check in" at bounding box center [394, 131] width 32 height 13
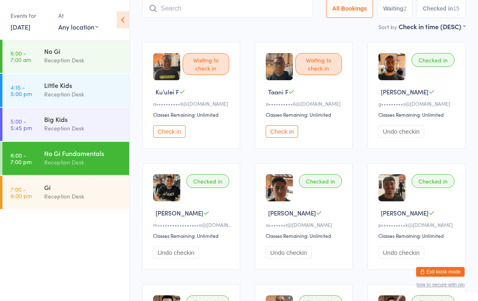
click at [256, 13] on input "search" at bounding box center [227, 8] width 170 height 19
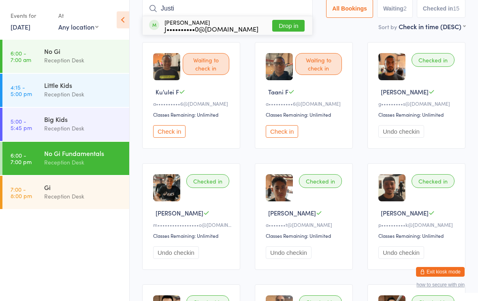
type input "Justi"
click at [223, 29] on div "J••••••••••0@[DOMAIN_NAME]" at bounding box center [211, 28] width 94 height 6
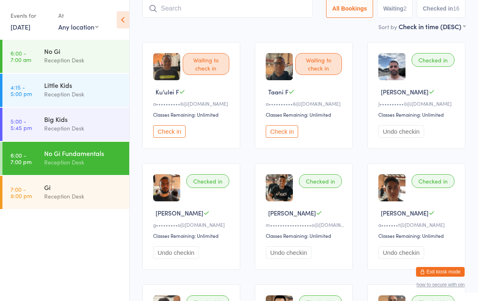
click at [244, 5] on input "search" at bounding box center [227, 8] width 170 height 19
type input "[PERSON_NAME]"
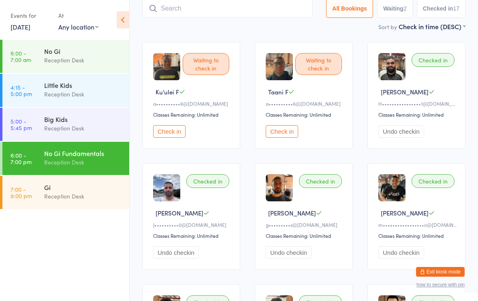
click at [267, 14] on input "search" at bounding box center [227, 8] width 170 height 19
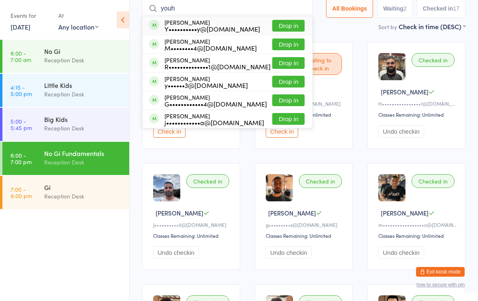
type input "youh"
click at [282, 25] on button "Drop in" at bounding box center [288, 26] width 32 height 12
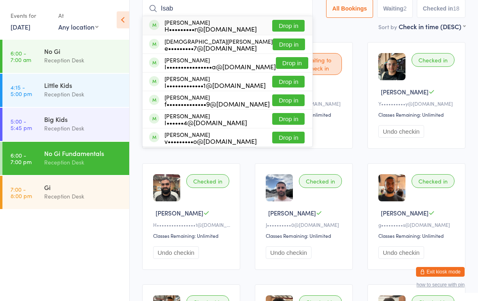
type input "Isab"
click at [286, 67] on button "Drop in" at bounding box center [292, 63] width 32 height 12
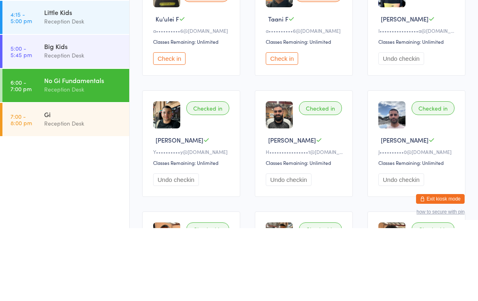
click at [83, 191] on div "Reception Desk" at bounding box center [83, 195] width 78 height 9
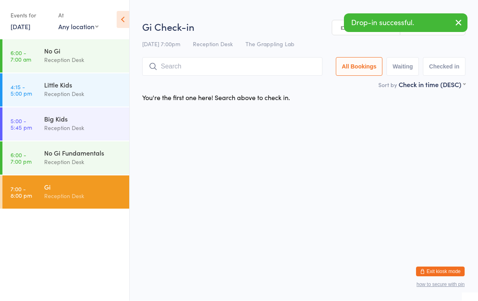
click at [265, 64] on input "search" at bounding box center [232, 66] width 180 height 19
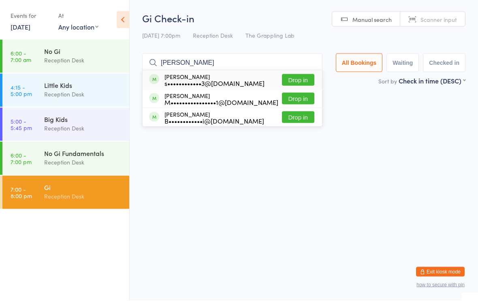
type input "[PERSON_NAME]"
click at [230, 83] on div "s••••••••••••3@[DOMAIN_NAME]" at bounding box center [214, 83] width 100 height 6
